Goal: Task Accomplishment & Management: Manage account settings

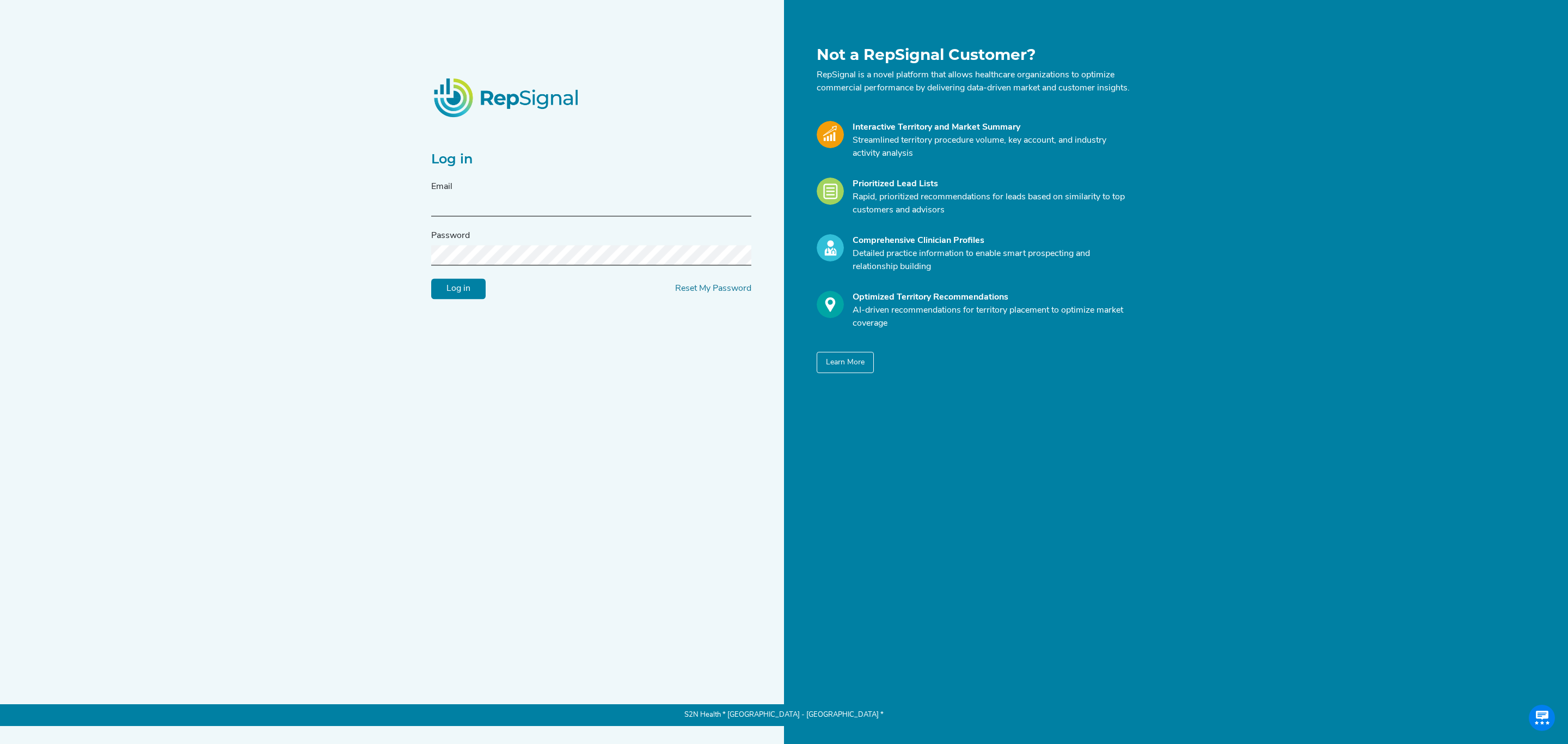
type input "[PERSON_NAME][EMAIL_ADDRESS][PERSON_NAME][DOMAIN_NAME]"
click at [466, 299] on input "Log in" at bounding box center [458, 289] width 54 height 21
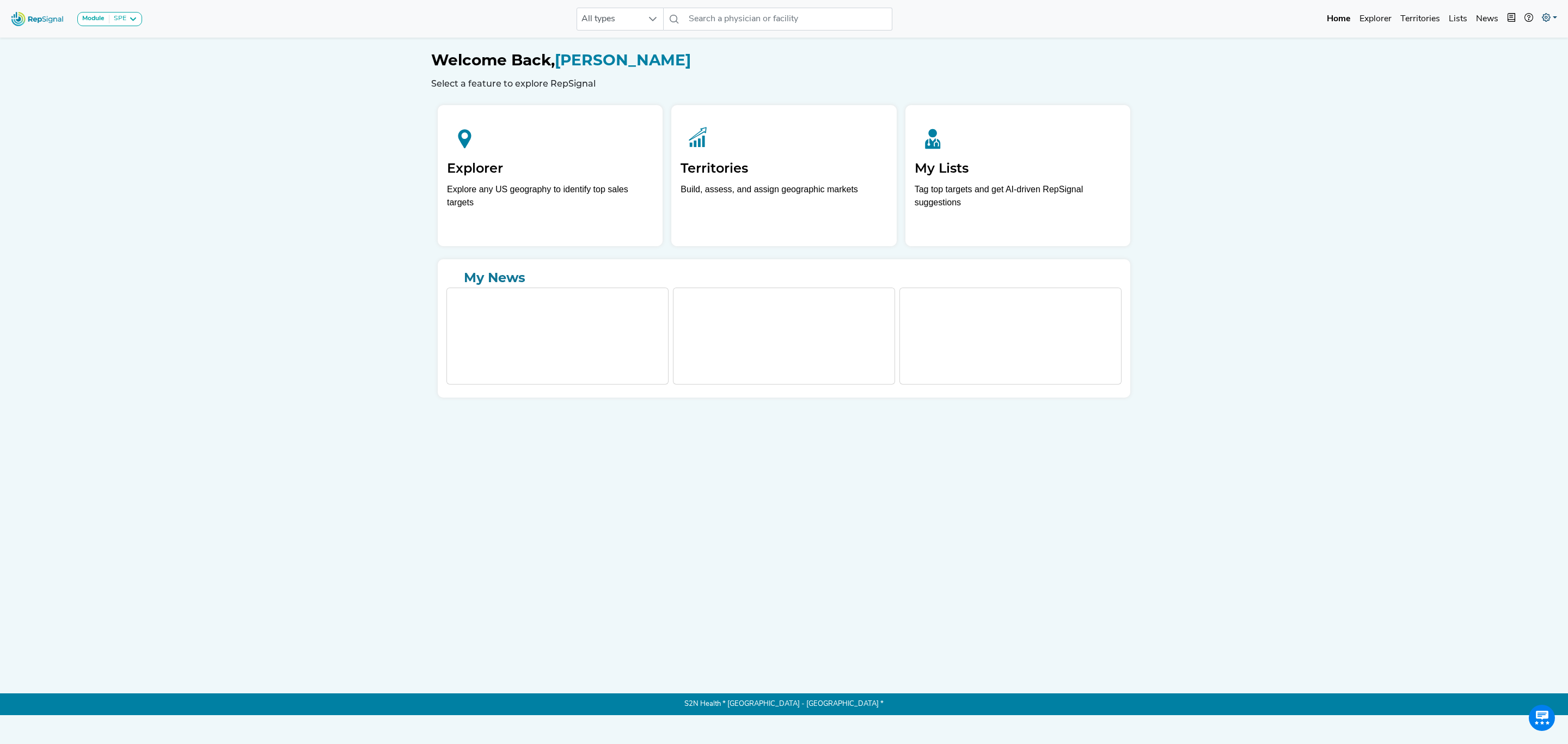
click at [1547, 18] on icon at bounding box center [1546, 18] width 8 height 8
click at [1523, 44] on link "My Account" at bounding box center [1518, 47] width 86 height 22
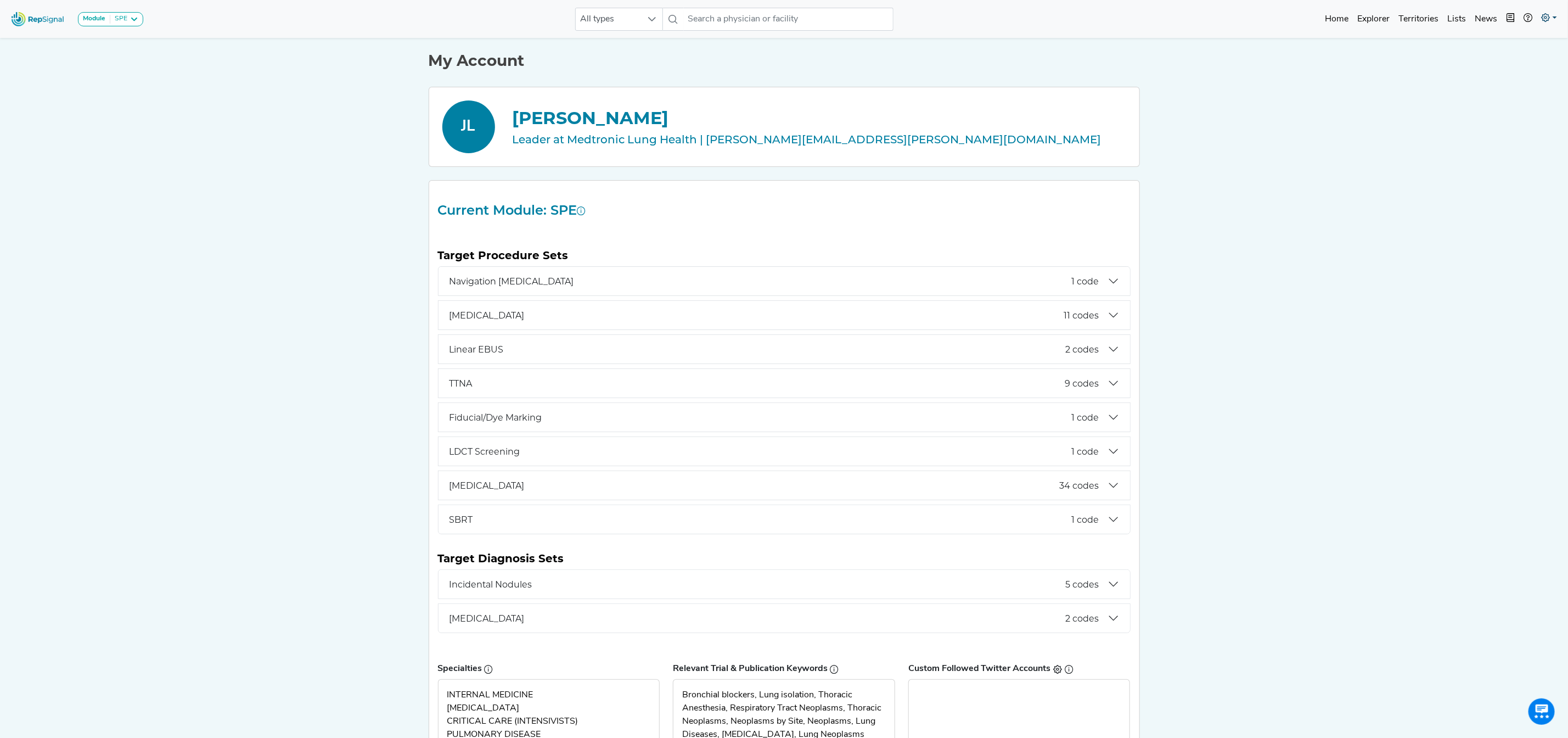
click at [1546, 17] on icon at bounding box center [1546, 18] width 8 height 8
click at [1505, 43] on link "My Account" at bounding box center [1517, 47] width 87 height 22
click at [738, 137] on div "Leader at Medtronic Lung Health | [PERSON_NAME][EMAIL_ADDRESS][PERSON_NAME][DOM…" at bounding box center [819, 140] width 613 height 17
click at [1512, 18] on icon "button" at bounding box center [1511, 18] width 8 height 8
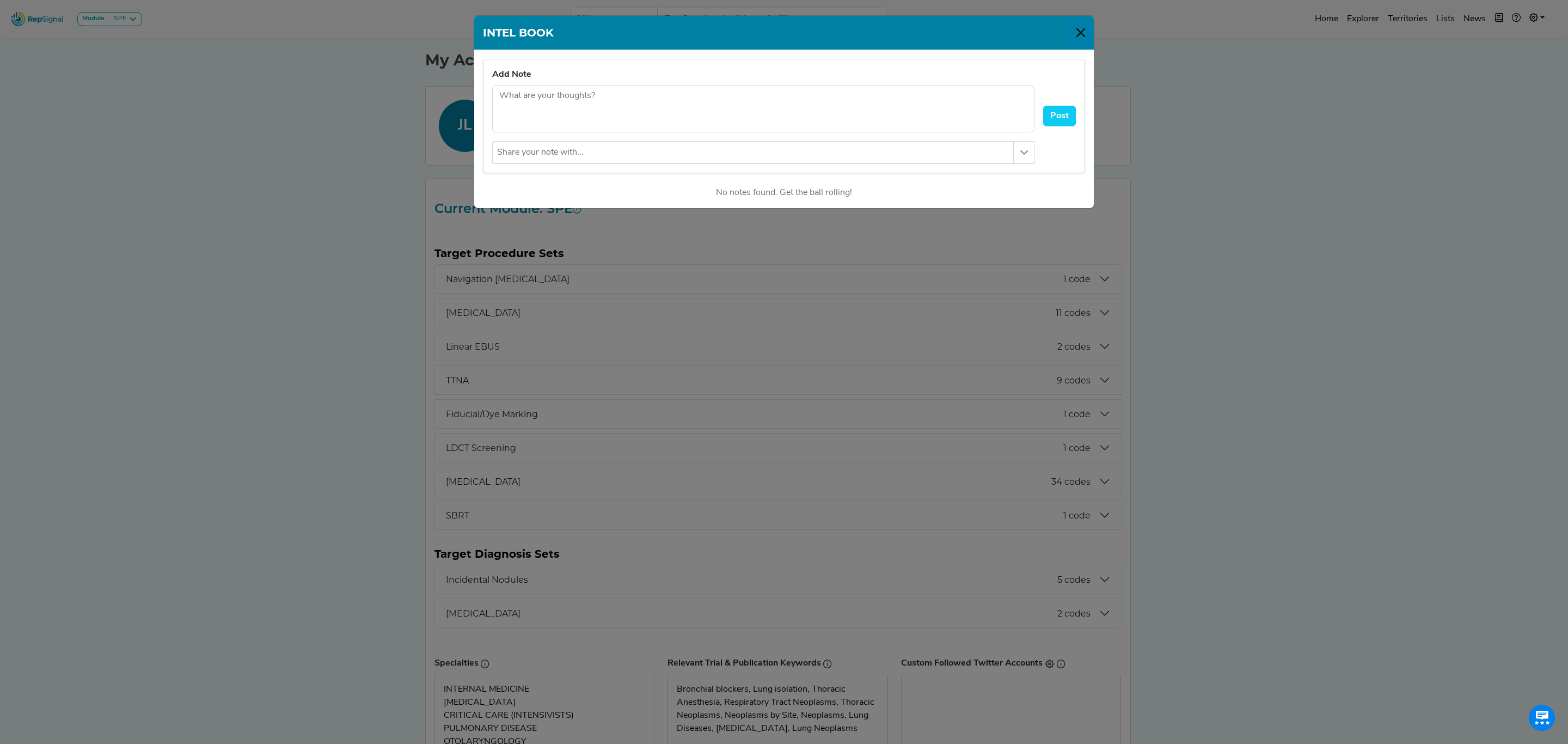
click at [1083, 38] on button "Close" at bounding box center [1081, 33] width 18 height 18
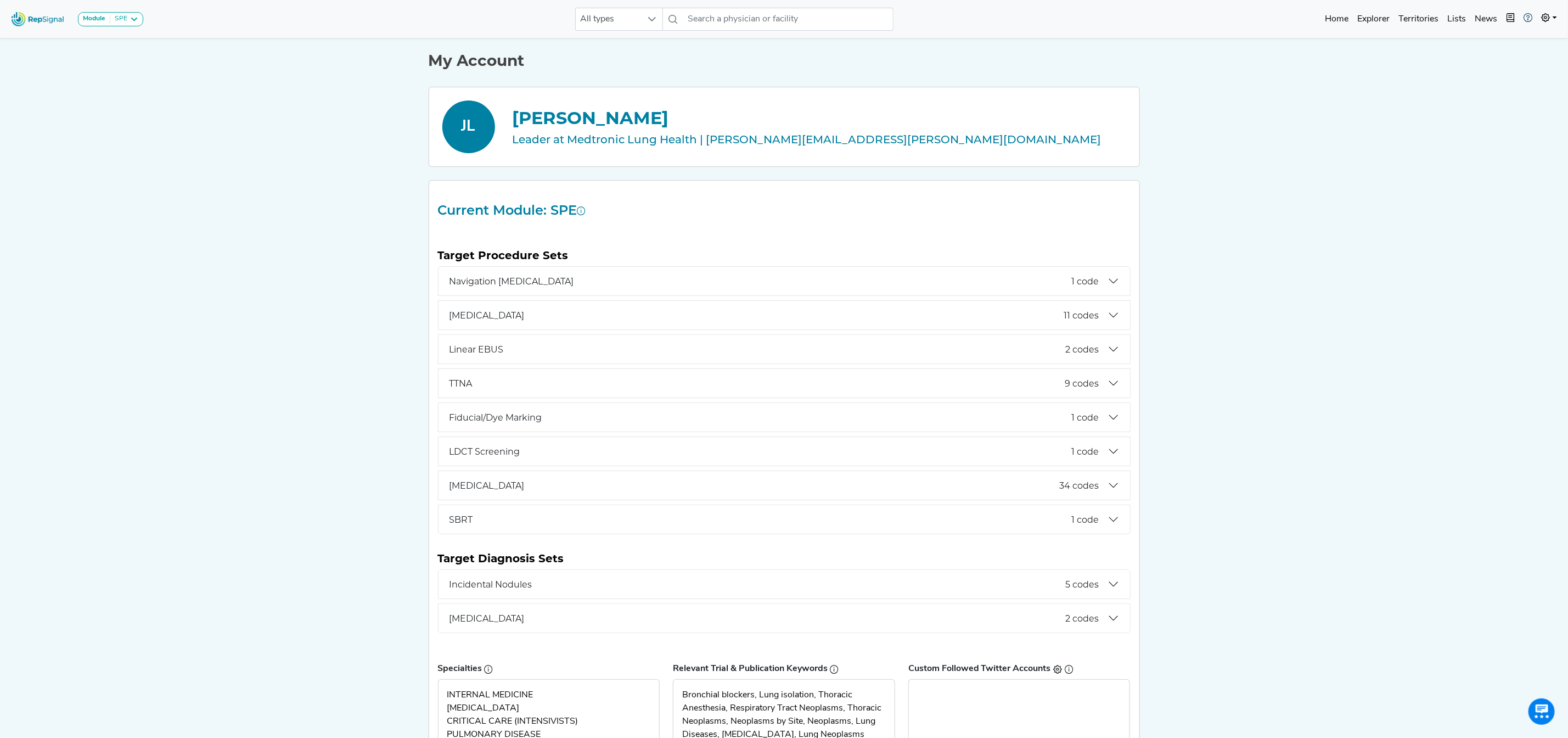
click at [1530, 15] on icon at bounding box center [1528, 18] width 8 height 8
click at [1343, 21] on link "Home" at bounding box center [1337, 19] width 32 height 22
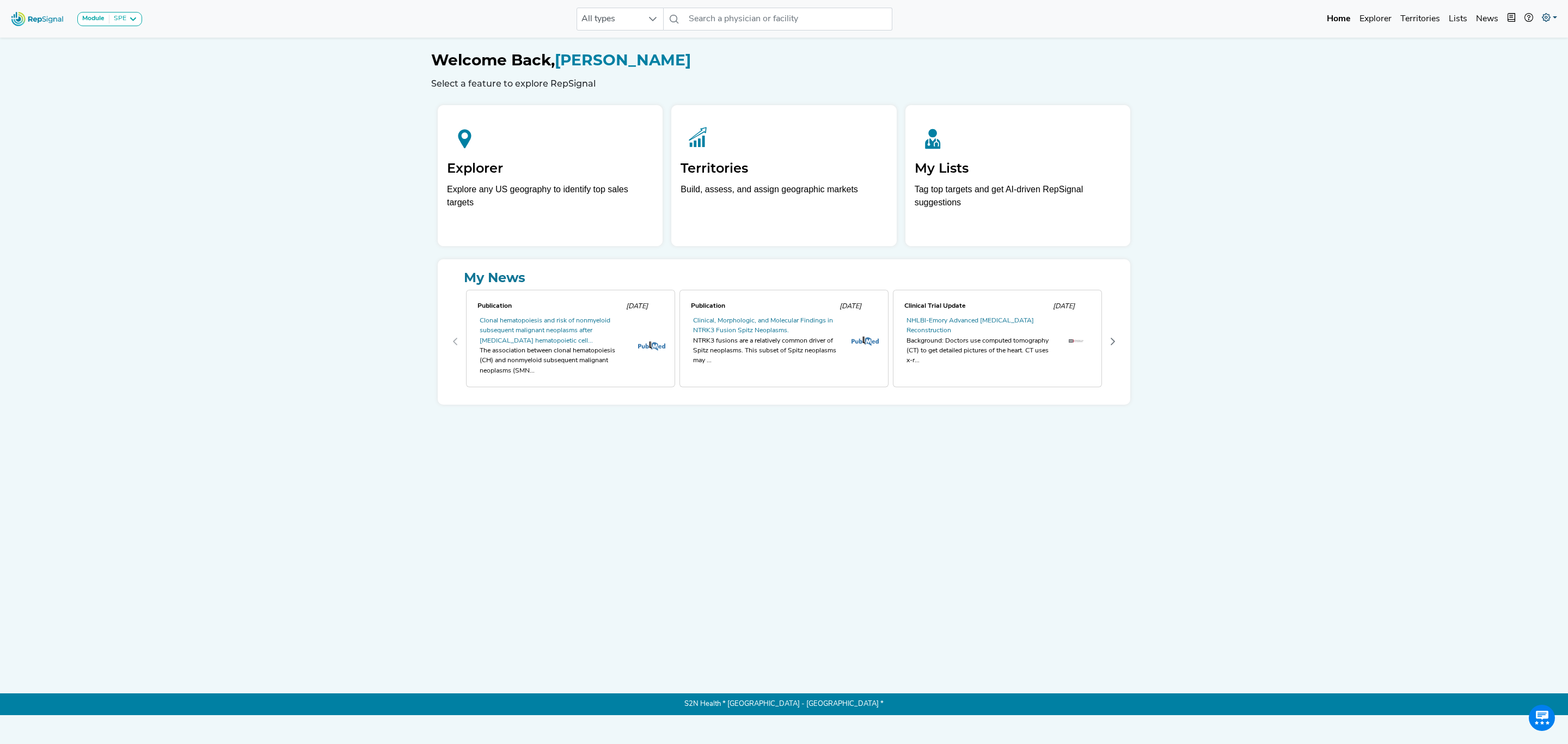
click at [1549, 17] on icon at bounding box center [1546, 18] width 8 height 8
click at [1499, 48] on link "My Account" at bounding box center [1518, 47] width 86 height 22
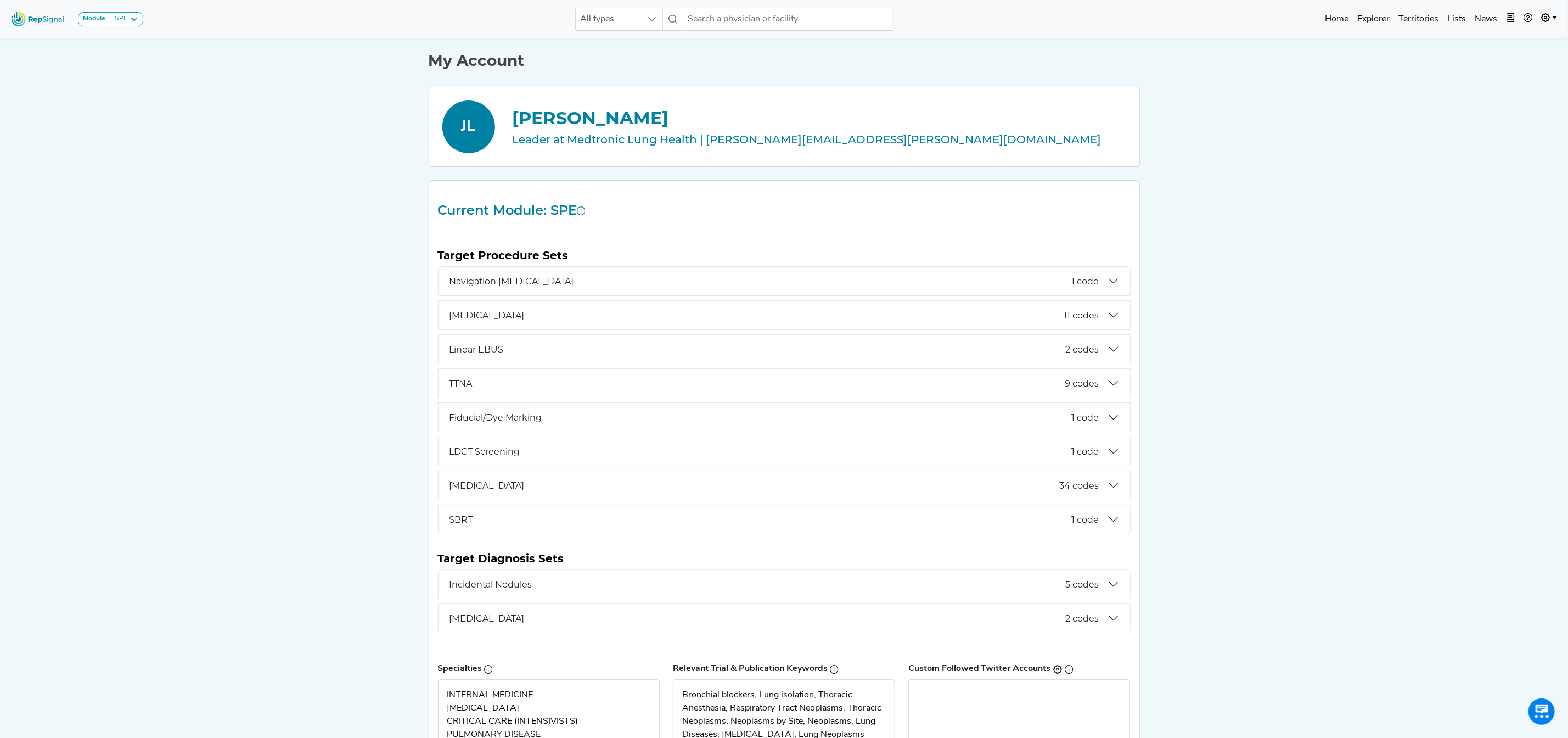
click at [133, 26] on div "Module SPE Bronchoscopy Disposable Bronchoscope SBRT SPE TTNA Thoracic Surgery" at bounding box center [77, 19] width 141 height 29
click at [134, 26] on div "Module SPE Bronchoscopy Disposable Bronchoscope SBRT SPE TTNA Thoracic Surgery" at bounding box center [77, 19] width 141 height 29
click at [1112, 315] on button "[MEDICAL_DATA] 11 codes" at bounding box center [784, 315] width 692 height 29
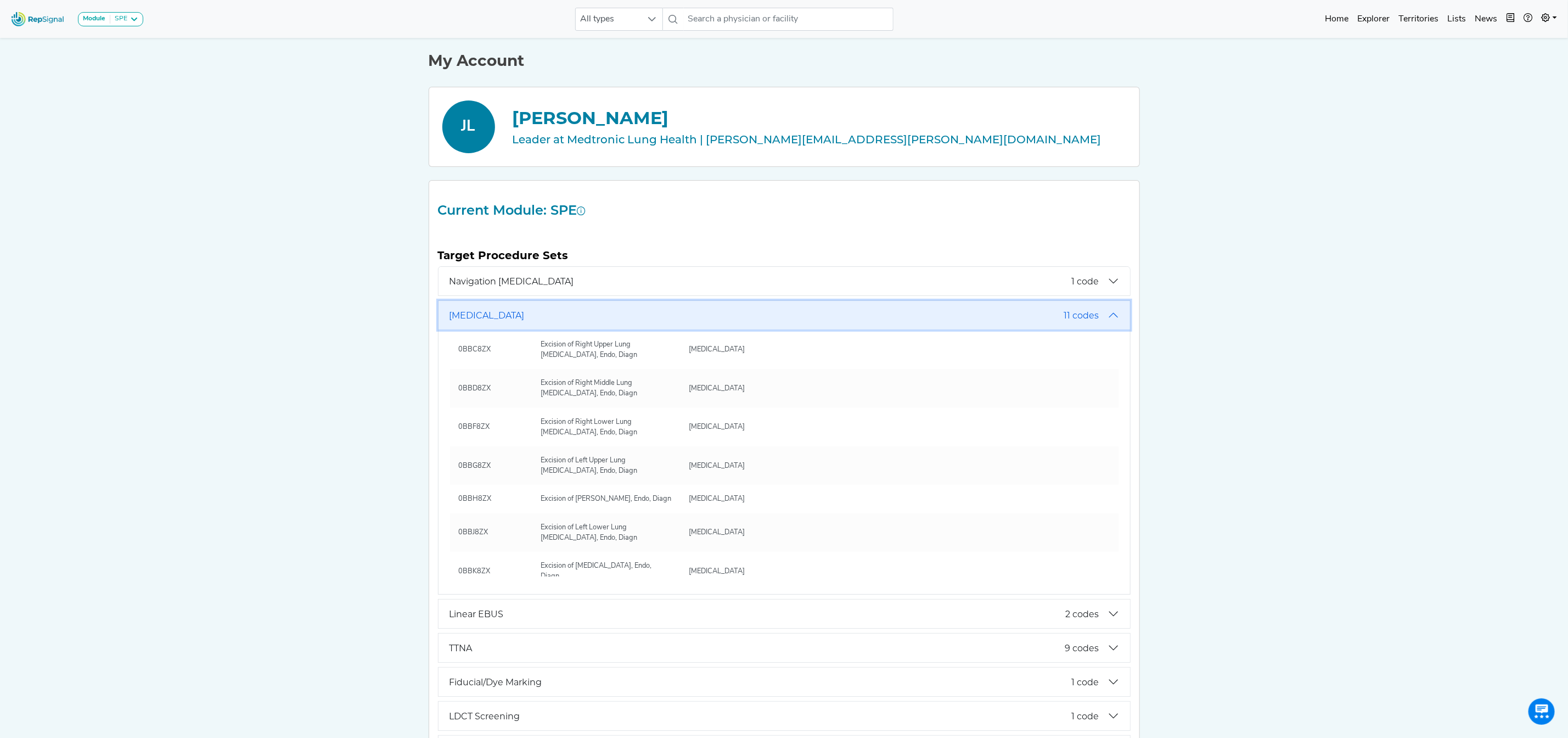
click at [1108, 313] on button "[MEDICAL_DATA] 11 codes" at bounding box center [784, 315] width 692 height 29
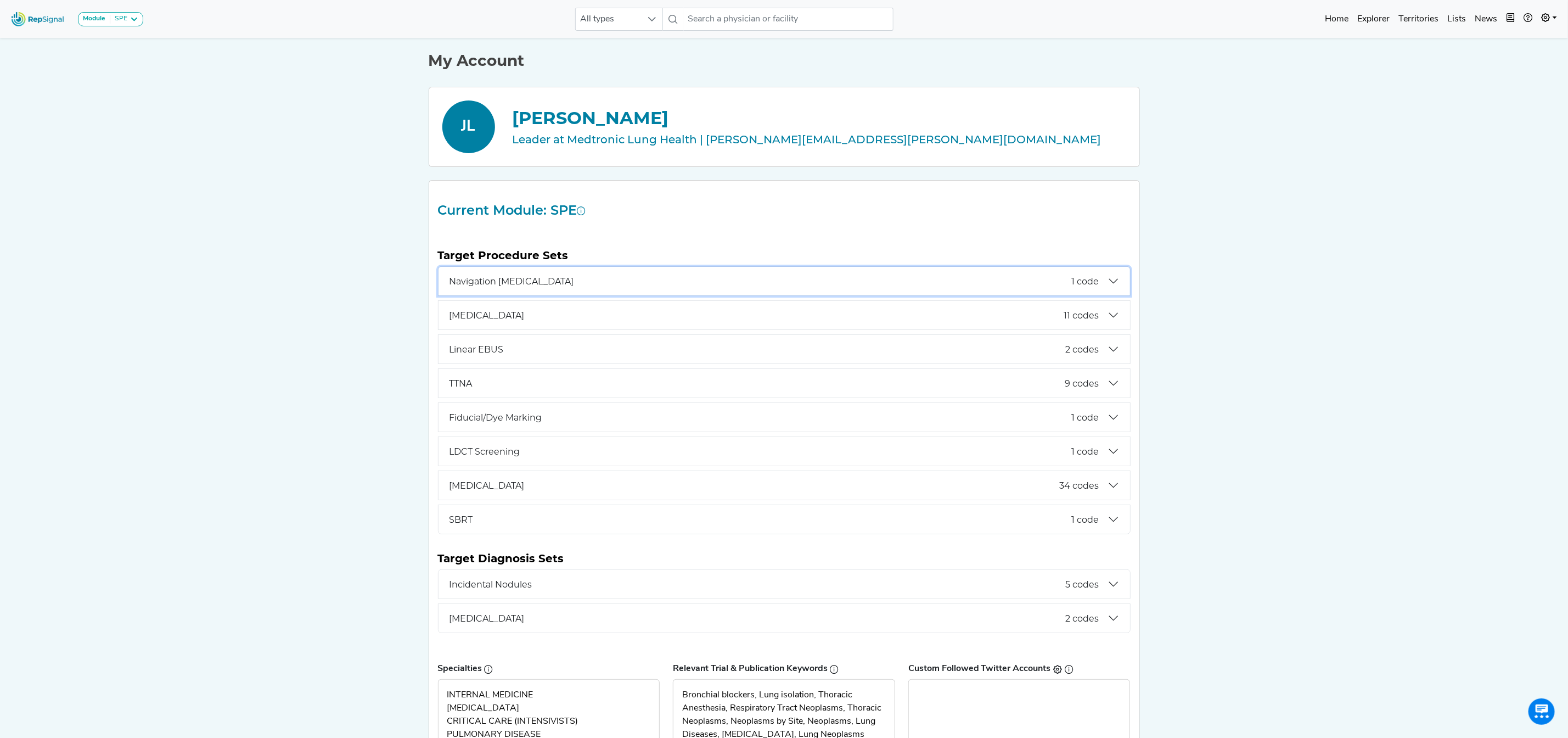
click at [1106, 282] on button "Navigation [MEDICAL_DATA] 1 code" at bounding box center [784, 281] width 692 height 29
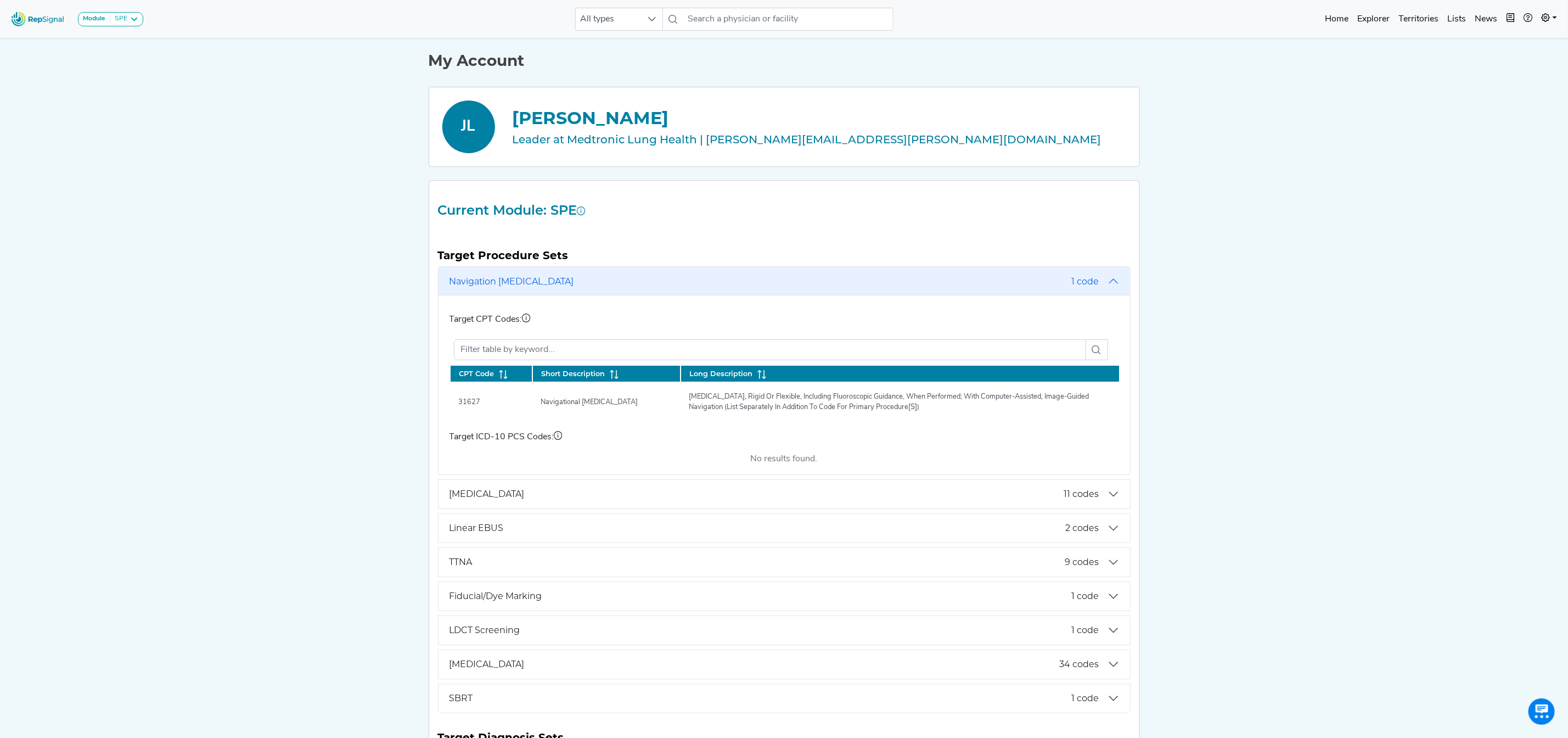
drag, startPoint x: 188, startPoint y: 115, endPoint x: 195, endPoint y: 26, distance: 89.3
click at [188, 115] on div "Module SPE [MEDICAL_DATA] Disposable Bronchoscope SBRT SPE TTNA [MEDICAL_DATA] …" at bounding box center [784, 586] width 1568 height 1172
